Goal: Check status: Check status

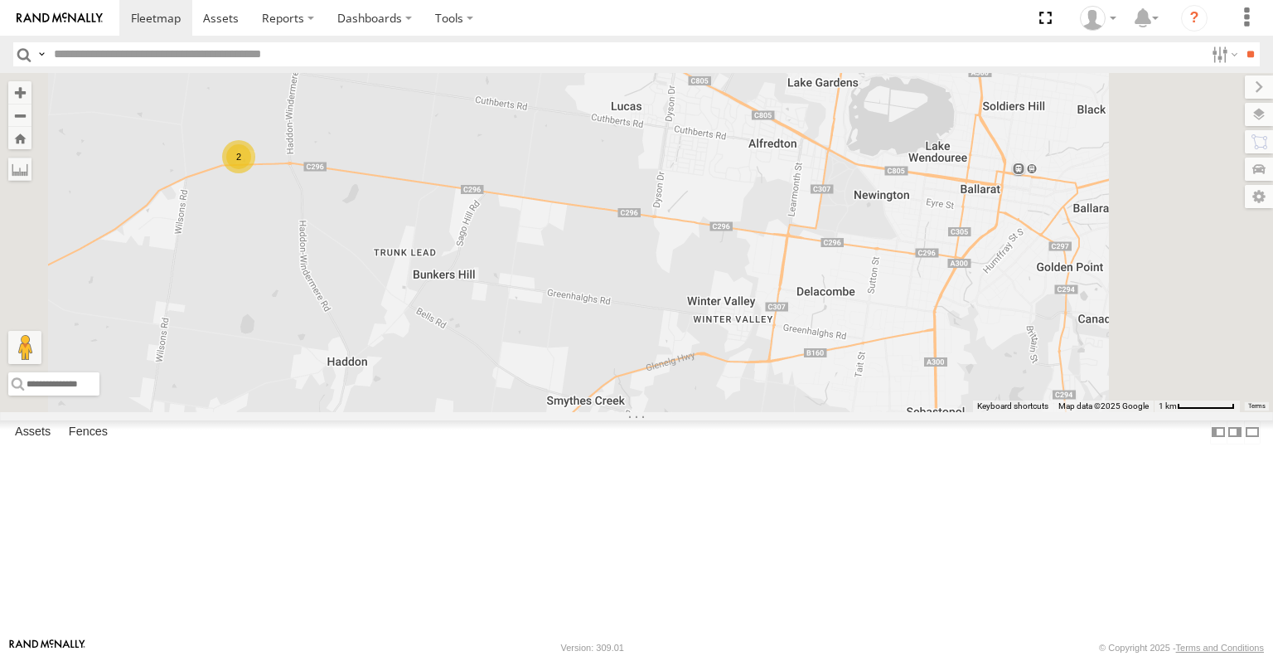
drag, startPoint x: 577, startPoint y: 303, endPoint x: 666, endPoint y: 307, distance: 89.6
click at [663, 307] on div "2" at bounding box center [636, 242] width 1273 height 338
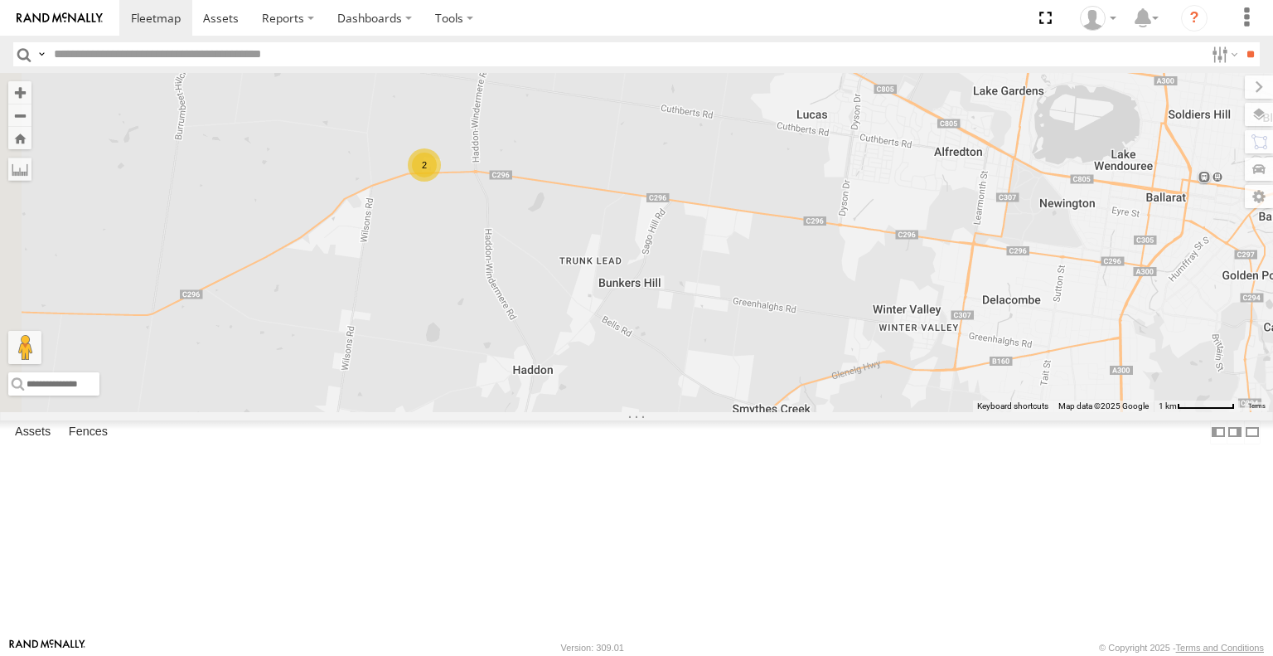
click at [655, 291] on div "2" at bounding box center [636, 242] width 1273 height 338
click at [441, 182] on div "2" at bounding box center [424, 164] width 33 height 33
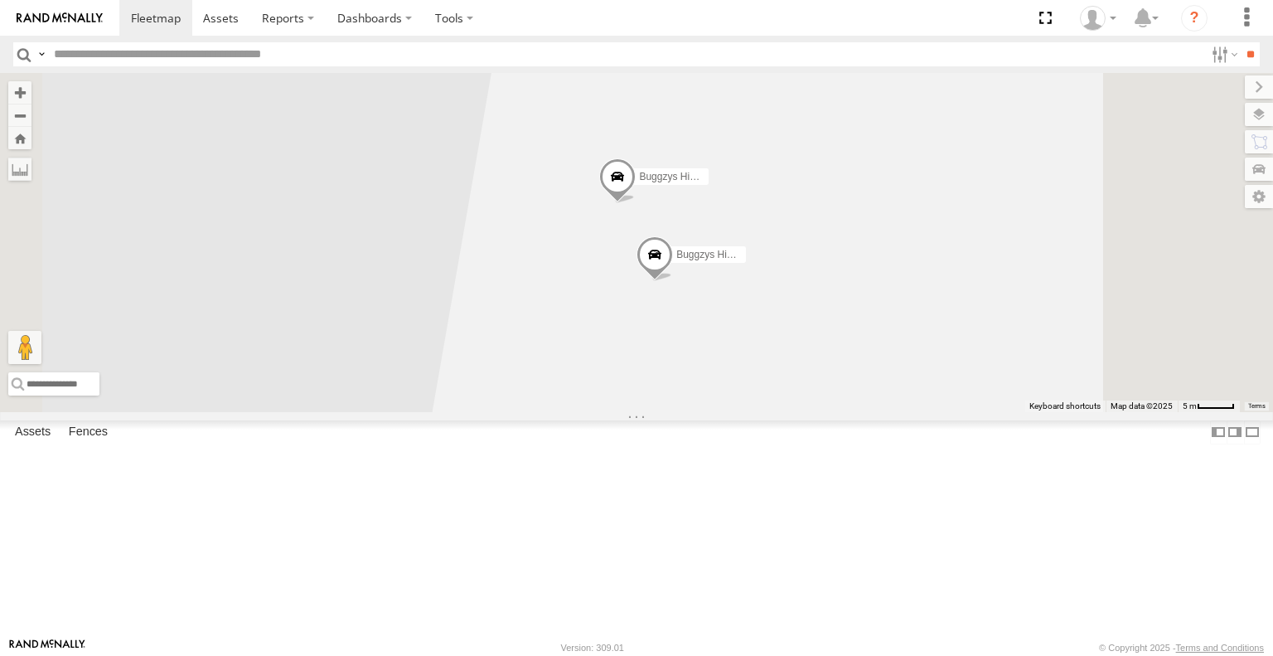
click at [673, 282] on span at bounding box center [655, 259] width 36 height 45
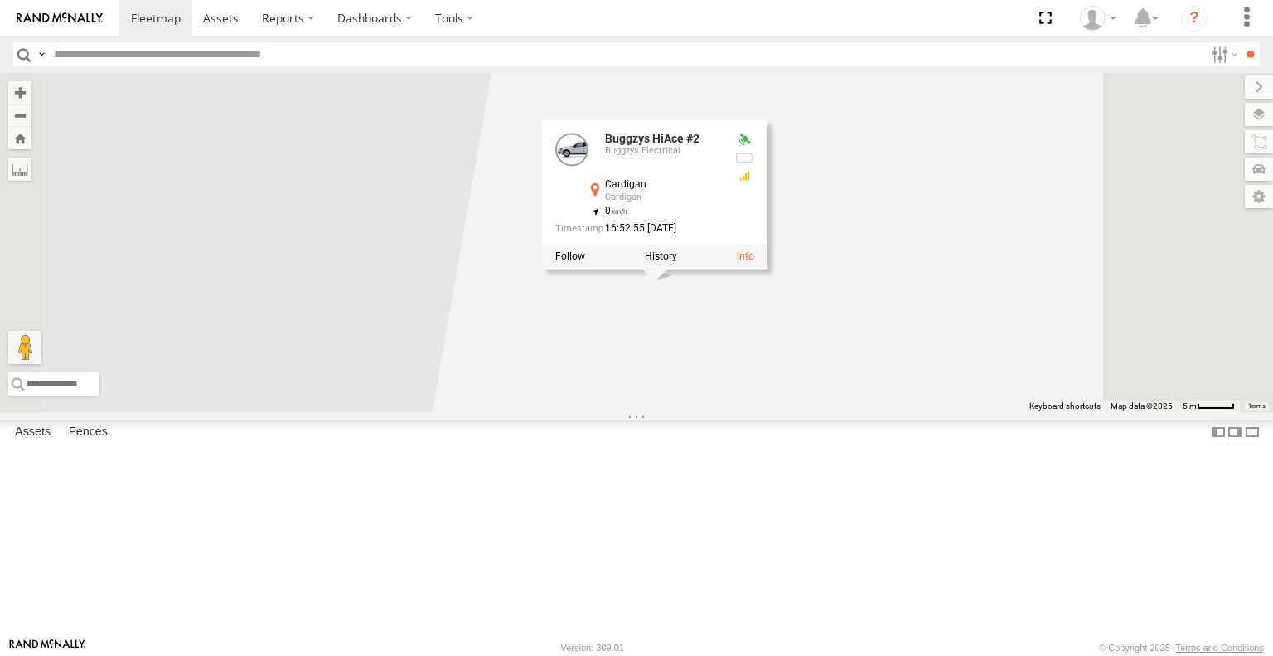
click at [927, 411] on div "Buggzys HiAce #1 Buggzys HiAce #2 Buggzys HiAce #2 Buggzys Electrical Cardigan …" at bounding box center [636, 242] width 1273 height 338
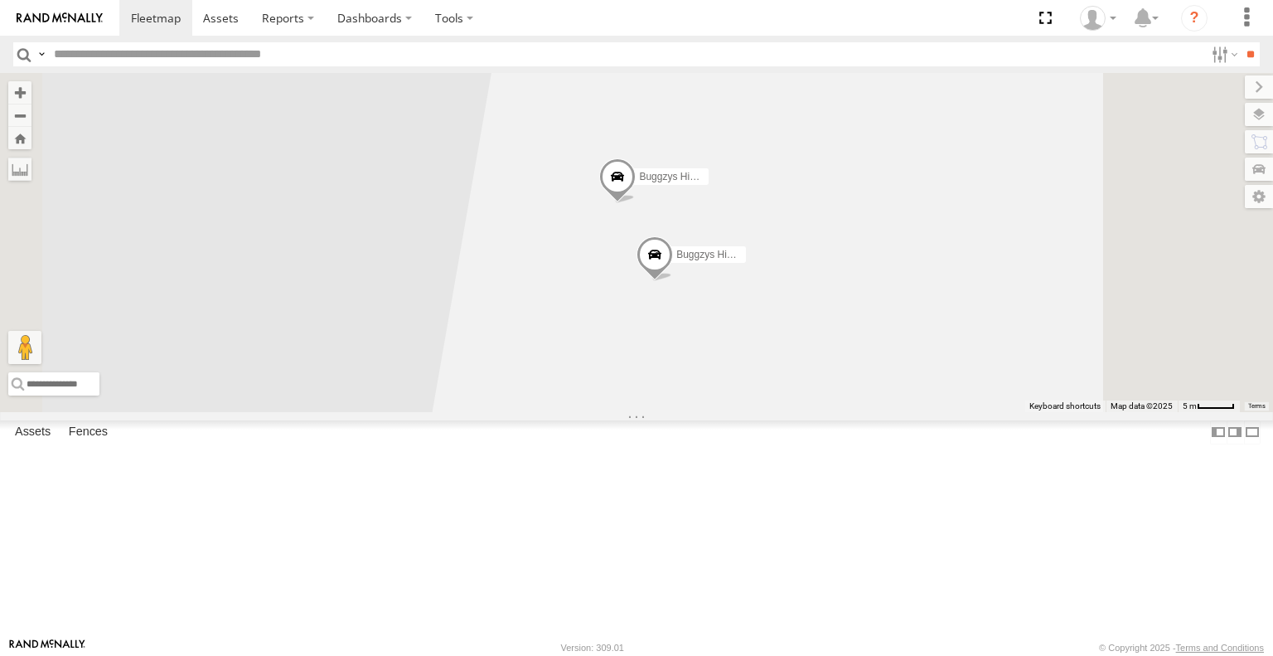
click at [862, 301] on div "Buggzys HiAce #1 Buggzys HiAce #2" at bounding box center [636, 242] width 1273 height 338
click at [673, 282] on span at bounding box center [655, 259] width 36 height 45
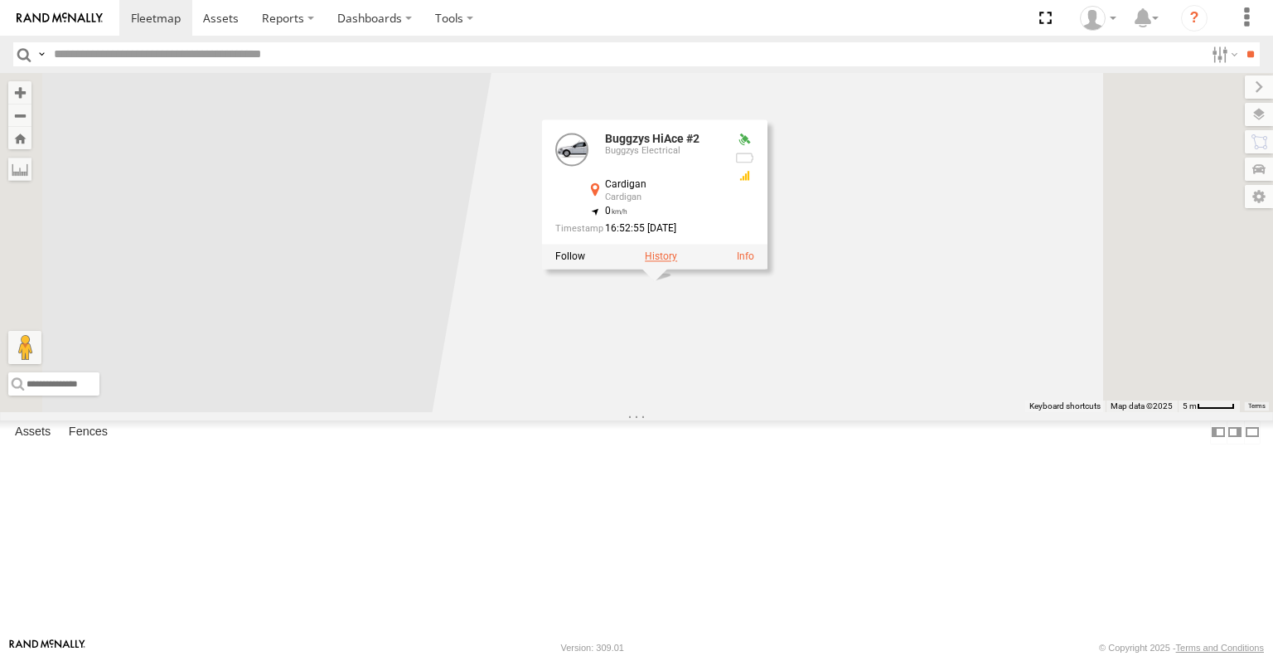
click at [677, 263] on label at bounding box center [661, 257] width 32 height 12
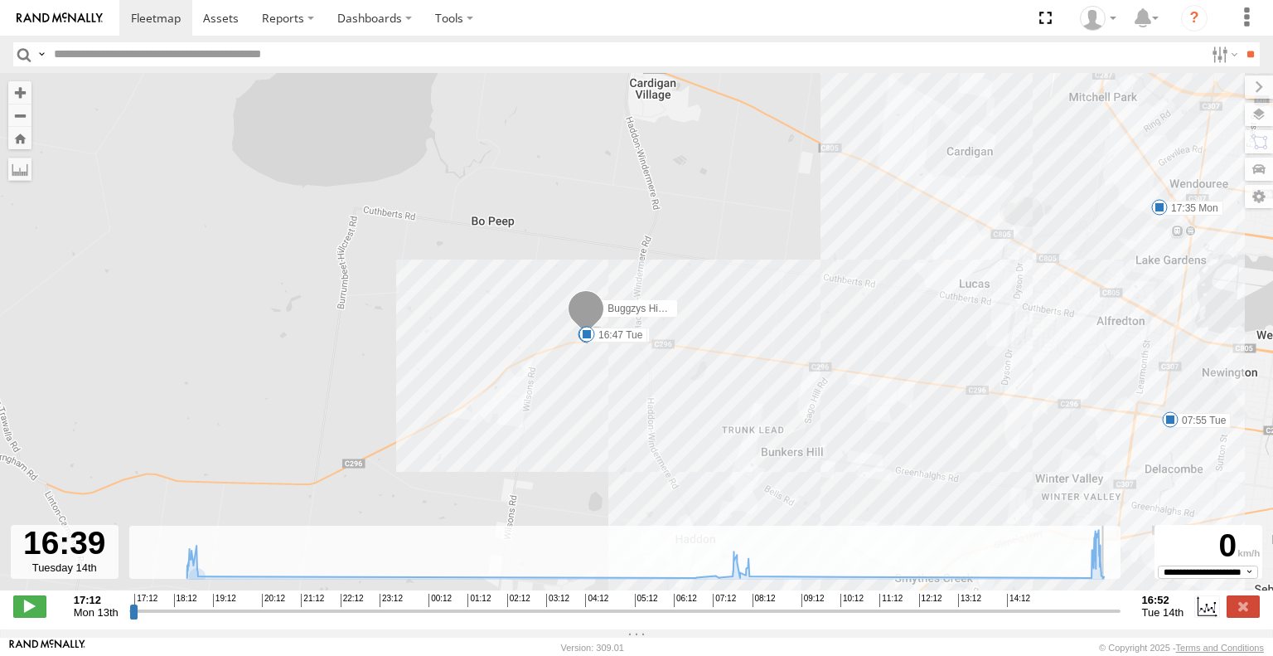
drag, startPoint x: 272, startPoint y: 622, endPoint x: 1106, endPoint y: 613, distance: 833.8
type input "**********"
click at [1106, 613] on input "range" at bounding box center [624, 611] width 991 height 16
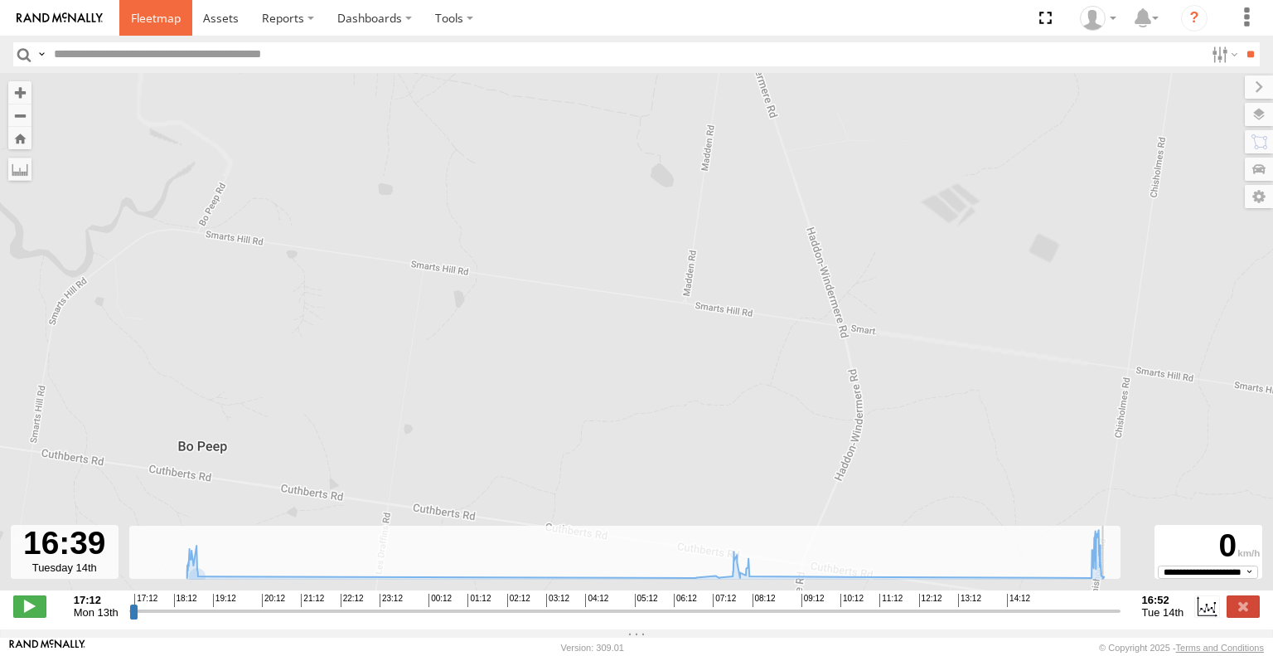
click at [158, 15] on span at bounding box center [156, 18] width 50 height 16
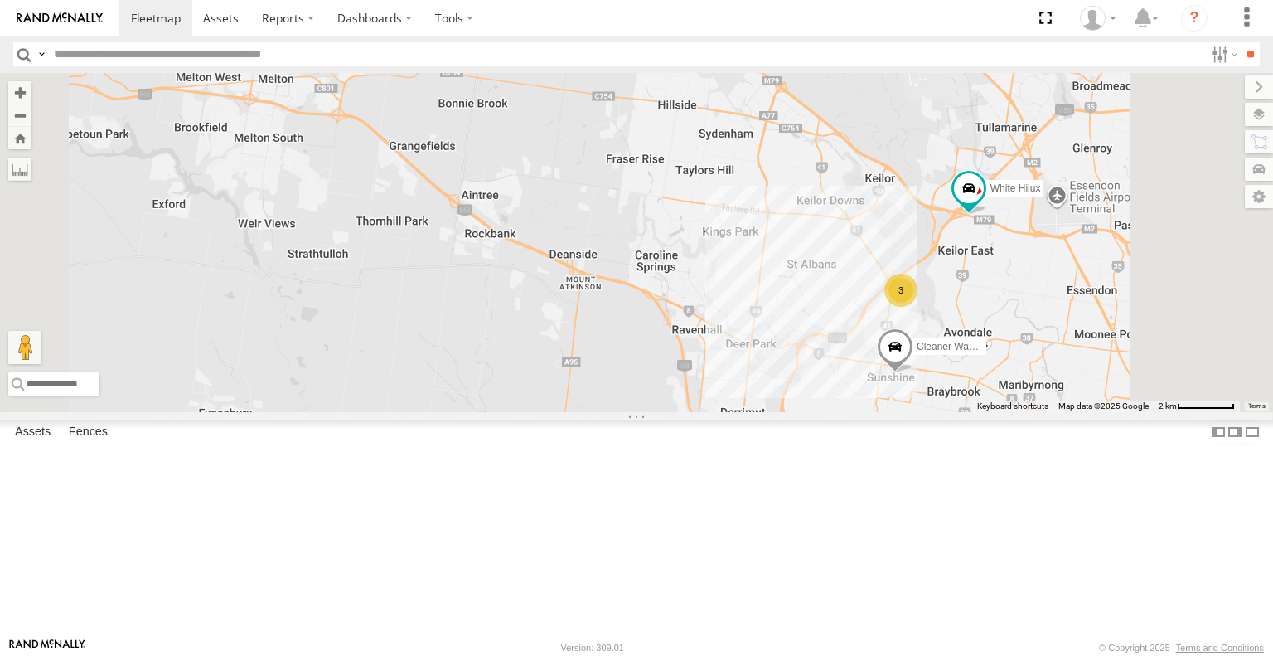
drag, startPoint x: 1198, startPoint y: 400, endPoint x: 1115, endPoint y: 394, distance: 84.0
click at [1116, 394] on div "Cleaner Wagon #1 White Hilux 3" at bounding box center [636, 242] width 1273 height 338
